Goal: Navigation & Orientation: Find specific page/section

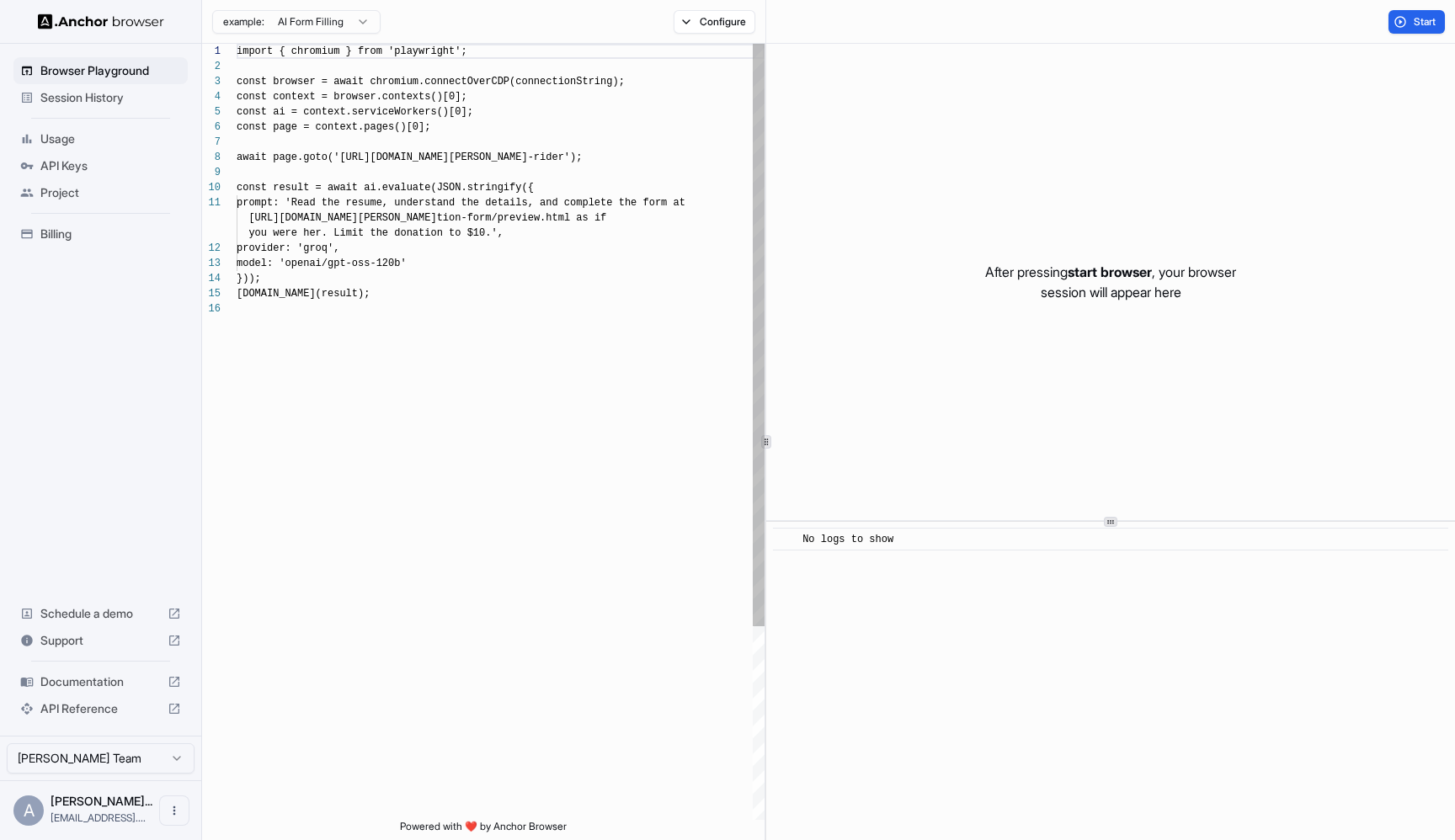
scroll to position [152, 0]
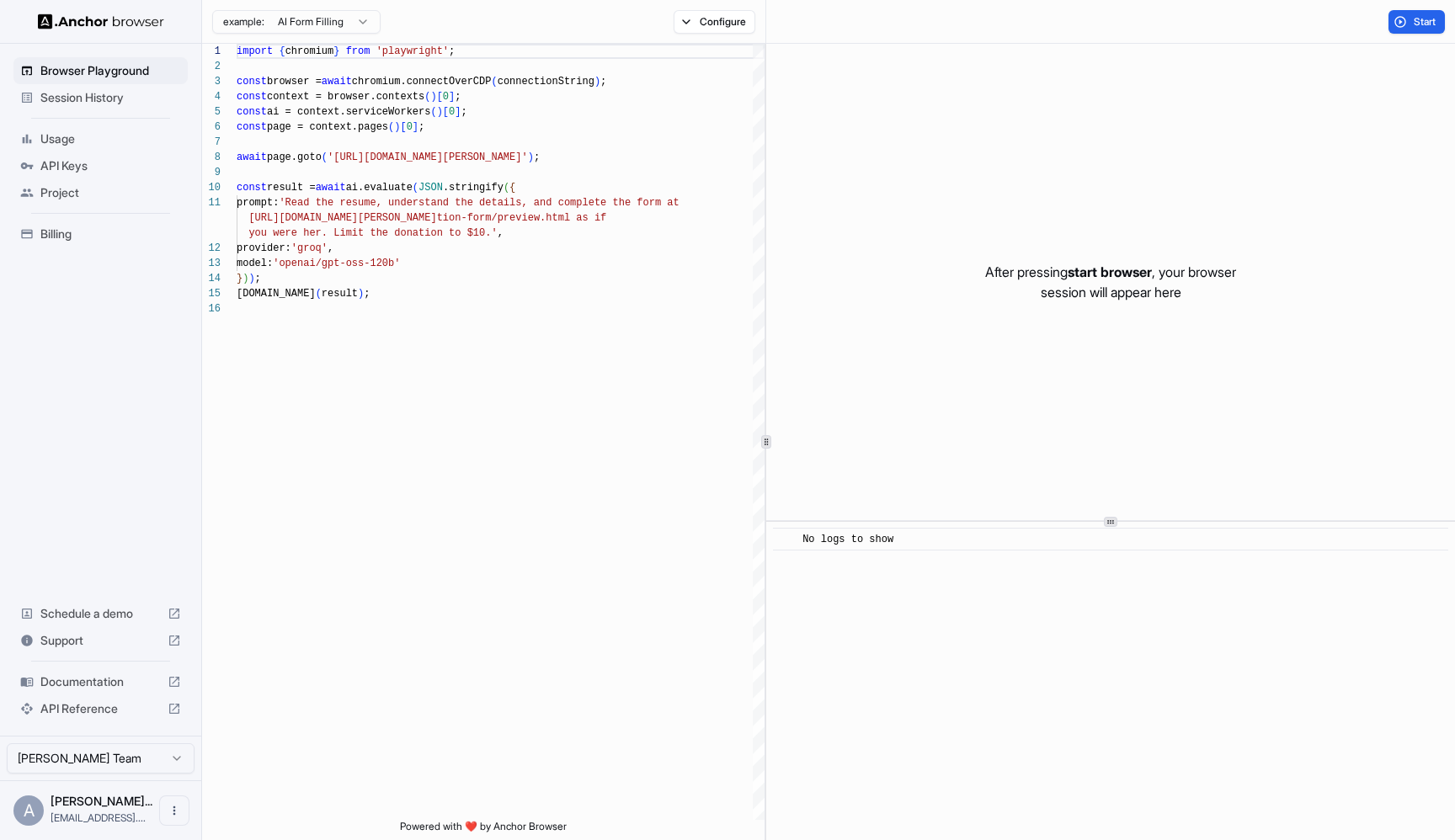
click at [114, 106] on div "Session History" at bounding box center [101, 98] width 175 height 27
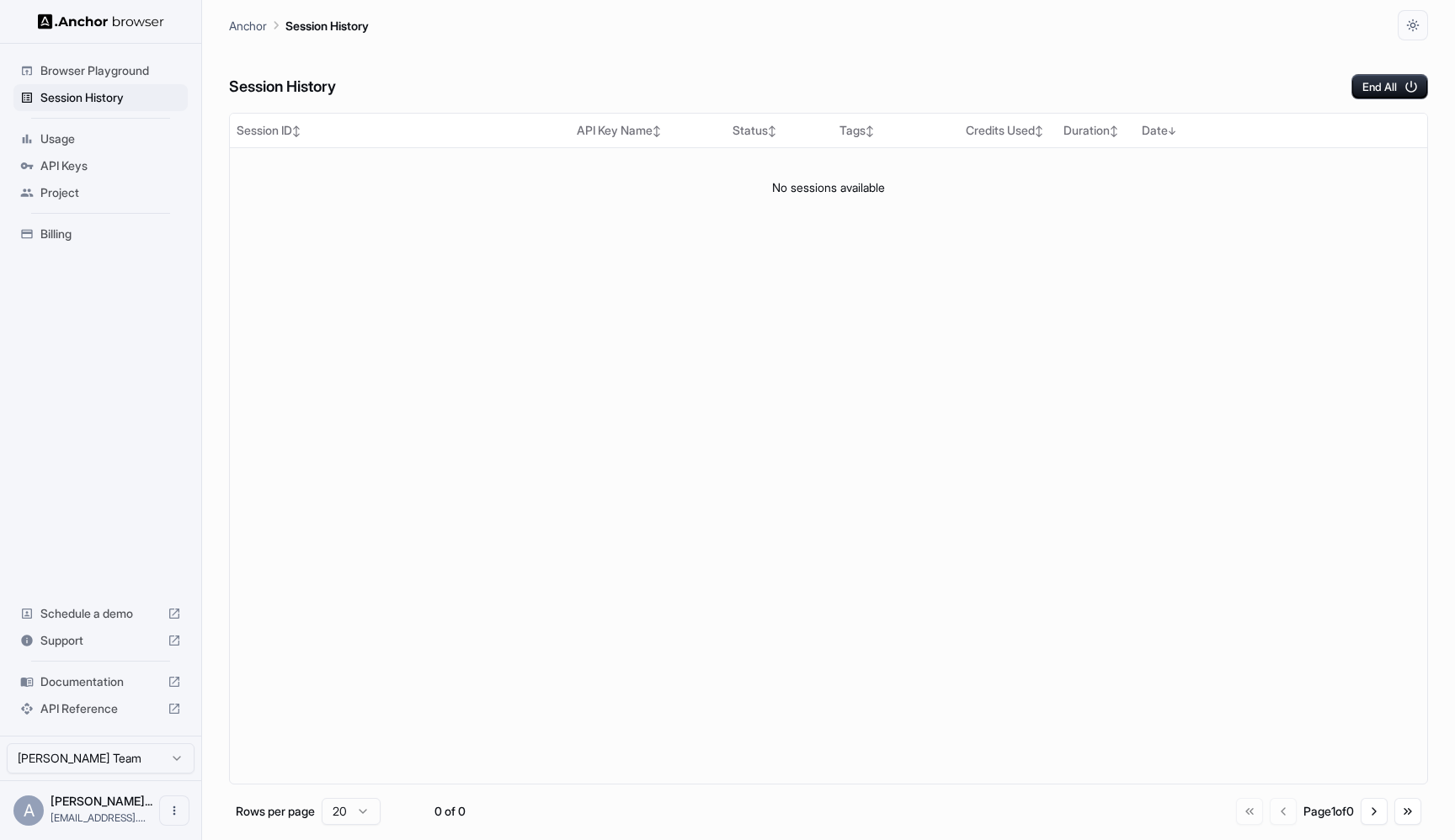
click at [146, 125] on div "Usage" at bounding box center [101, 138] width 175 height 27
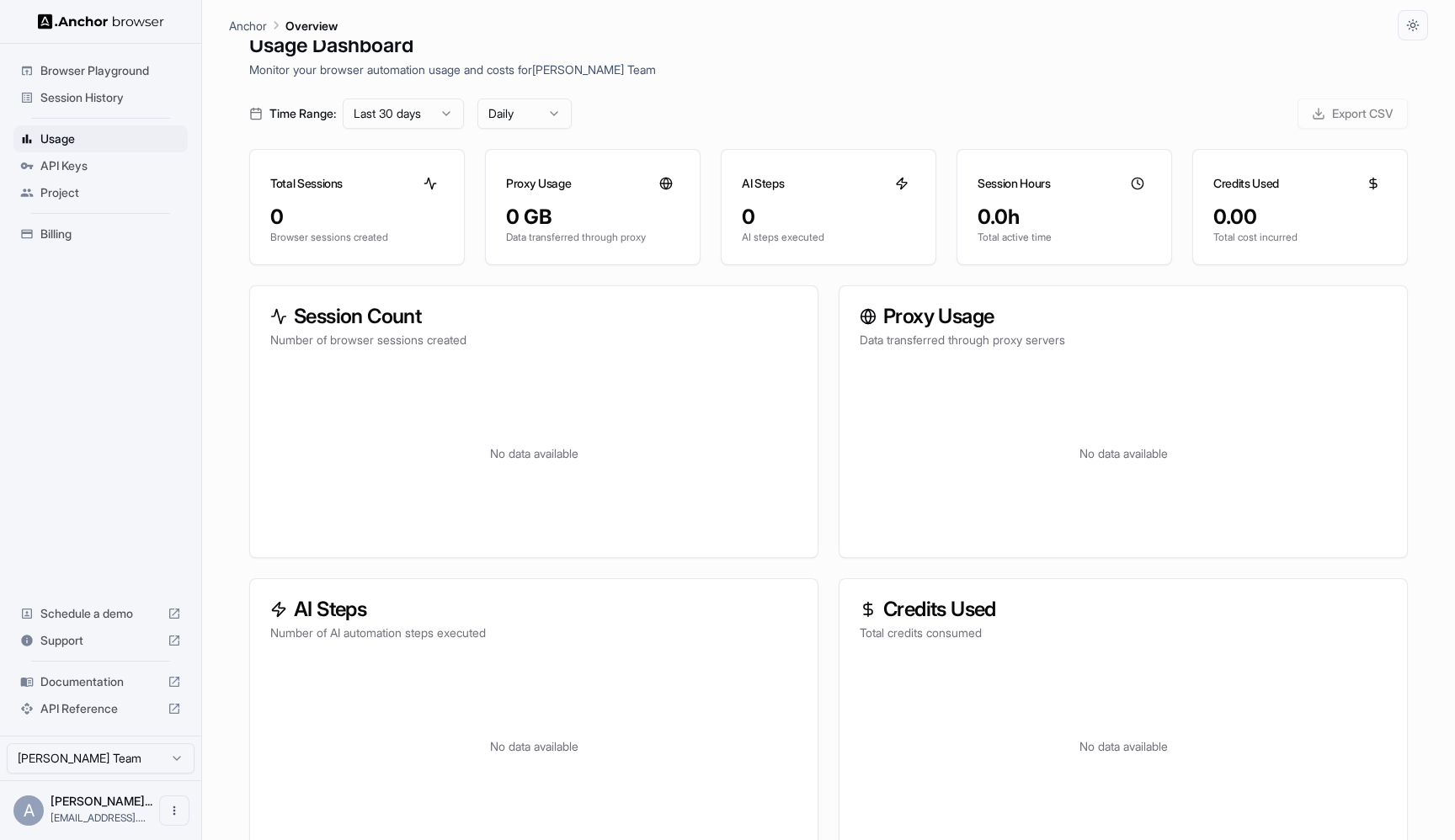
scroll to position [41, 0]
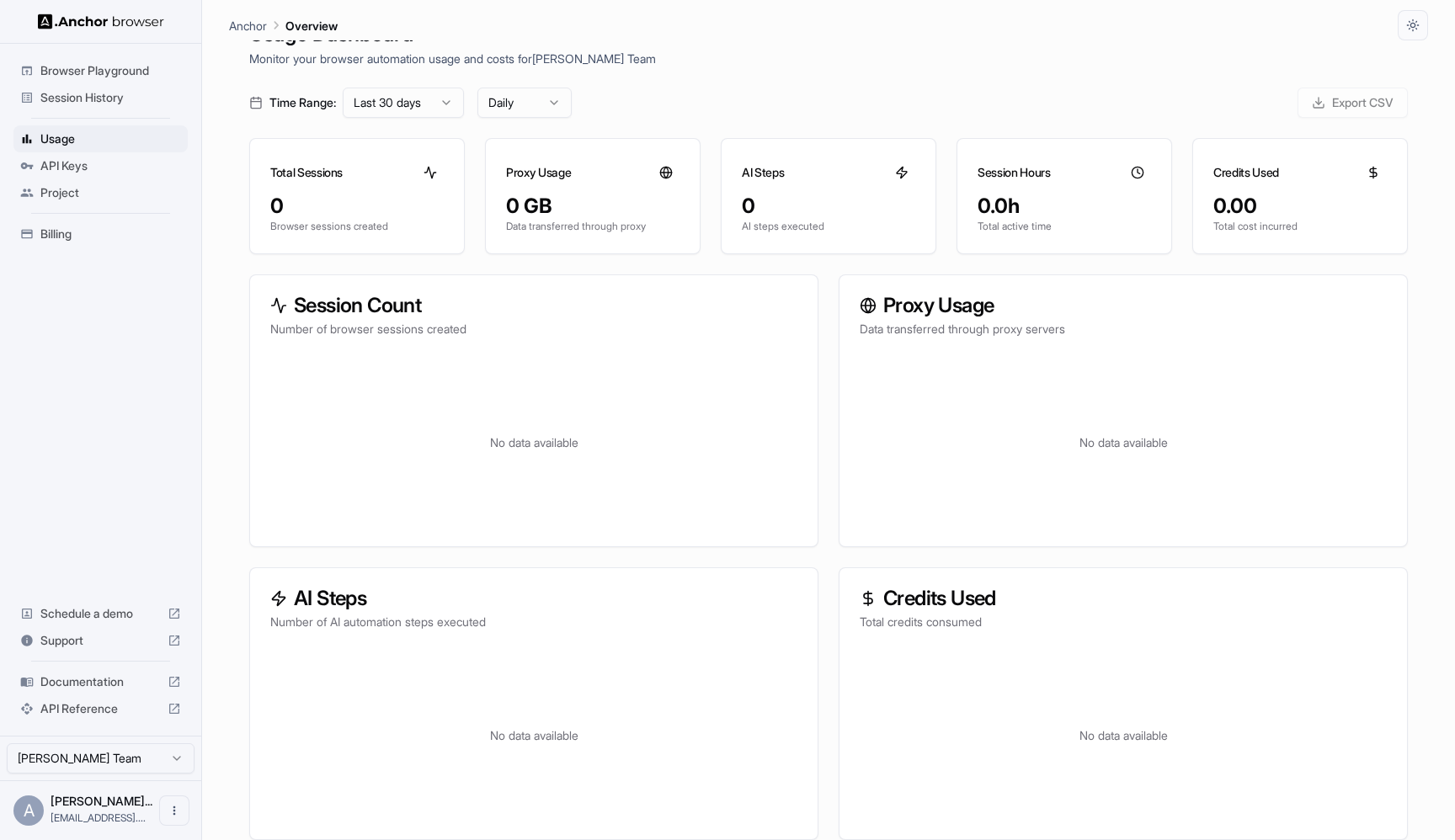
click at [116, 171] on span "API Keys" at bounding box center [111, 166] width 140 height 17
